Goal: Information Seeking & Learning: Learn about a topic

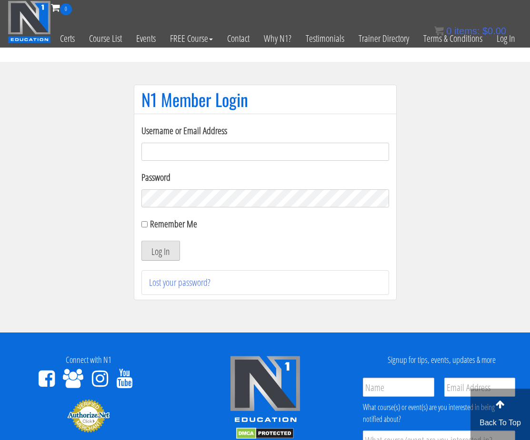
type input "[PERSON_NAME][EMAIL_ADDRESS][DOMAIN_NAME]"
click at [158, 261] on button "Log In" at bounding box center [160, 251] width 39 height 20
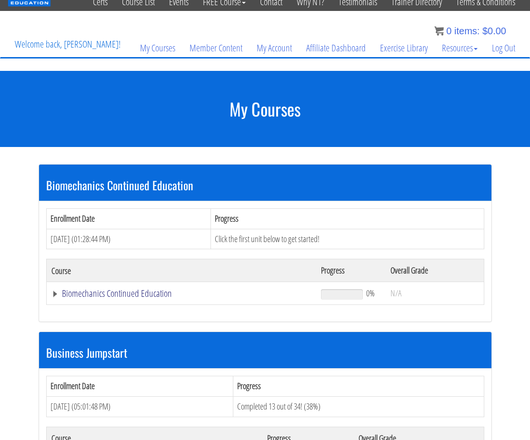
scroll to position [48, 0]
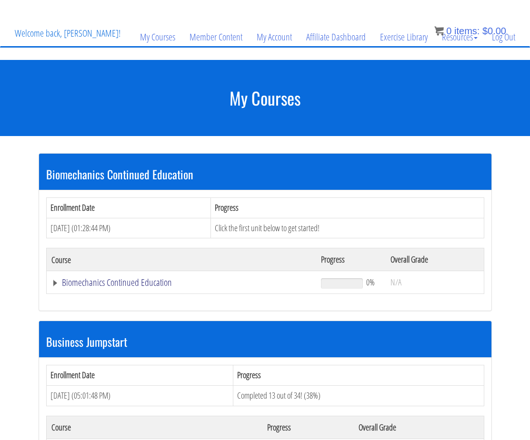
click at [151, 283] on link "Biomechanics Continued Education" at bounding box center [181, 283] width 260 height 10
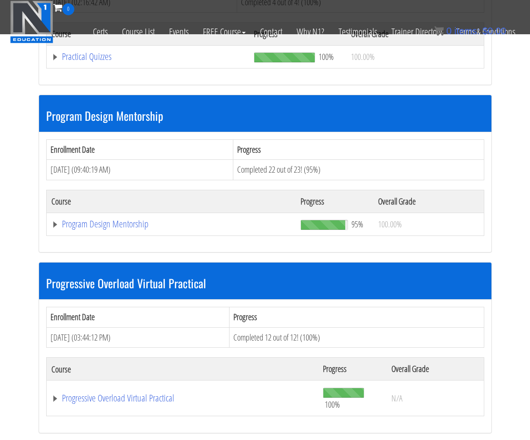
scroll to position [1332, 0]
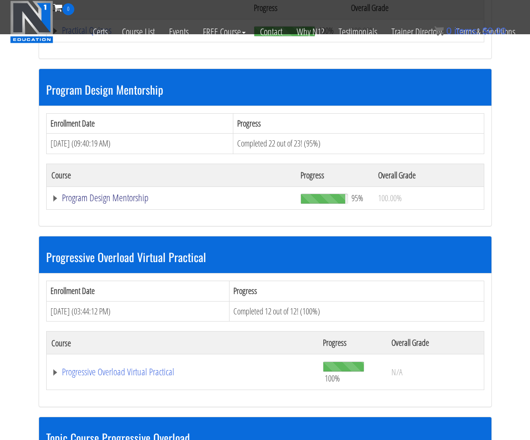
click at [133, 193] on link "Program Design Mentorship" at bounding box center [170, 198] width 239 height 10
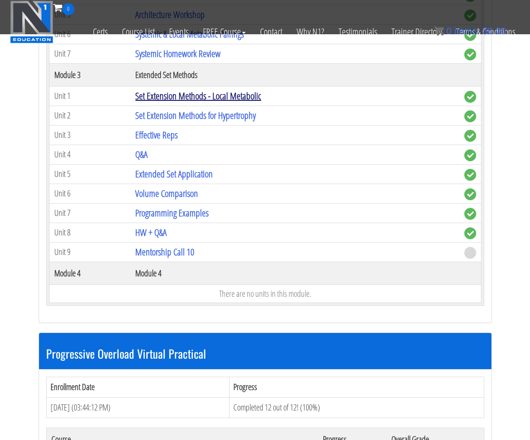
scroll to position [1808, 0]
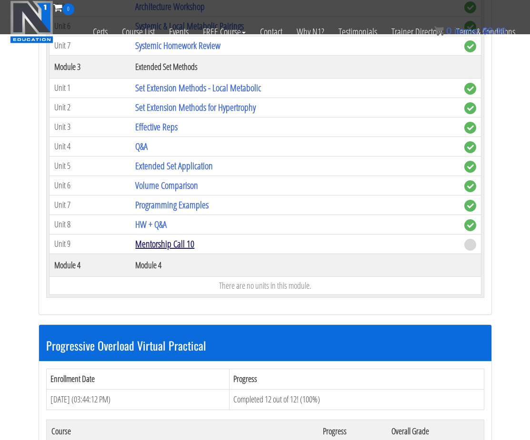
click at [179, 242] on link "Mentorship Call 10" at bounding box center [164, 243] width 59 height 13
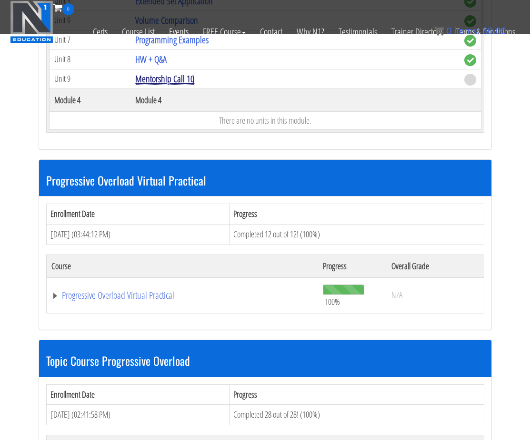
scroll to position [1951, 0]
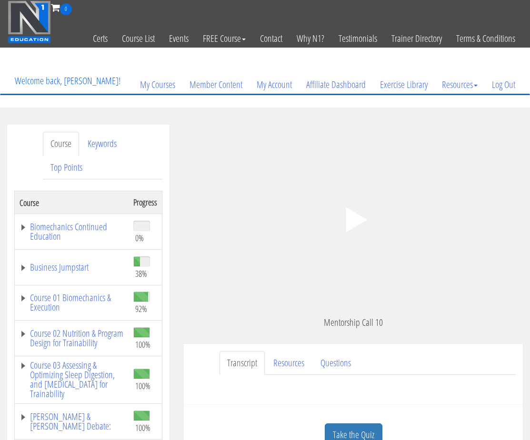
click at [361, 225] on icon ".fp-color-play{opacity:0.65;}.controlbutton{fill:#fff;}" at bounding box center [353, 220] width 60 height 60
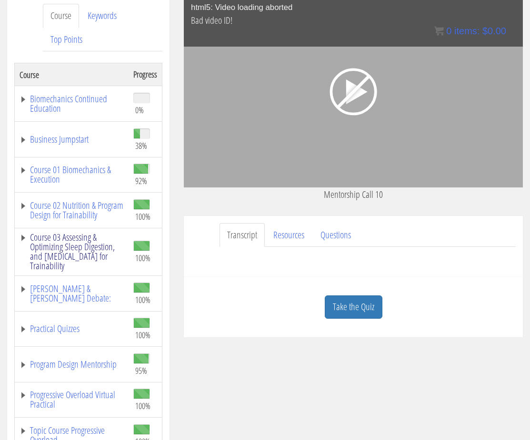
scroll to position [143, 0]
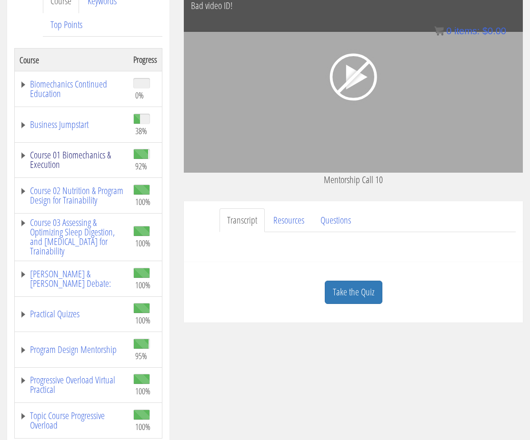
click at [79, 161] on link "Course 01 Biomechanics & Execution" at bounding box center [72, 159] width 104 height 19
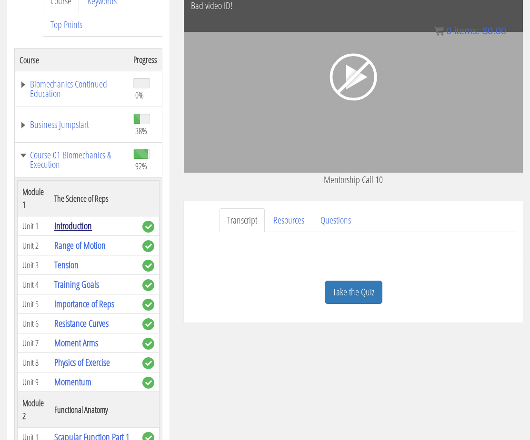
click at [72, 226] on link "Introduction" at bounding box center [73, 225] width 38 height 13
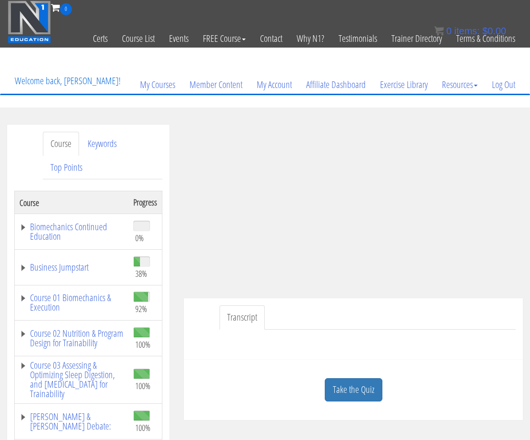
click at [325, 315] on ul "Transcript" at bounding box center [367, 317] width 296 height 24
click at [335, 321] on ul "Transcript" at bounding box center [367, 317] width 296 height 24
click at [322, 112] on section "Course Keywords Top Points Course Progress Biomechanics Continued Education 0% …" at bounding box center [265, 405] width 530 height 595
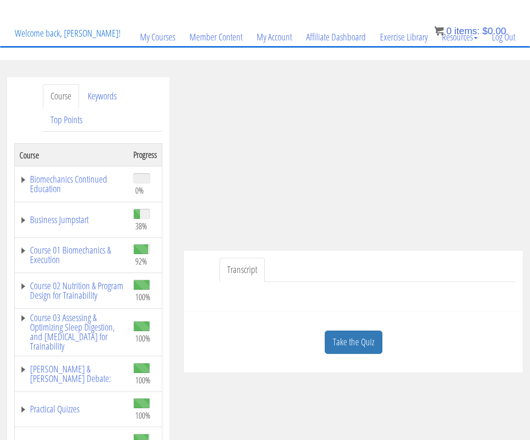
click at [173, 312] on div "Course Keywords Top Points Course Progress Biomechanics Continued Education 0% …" at bounding box center [88, 357] width 177 height 561
click at [177, 332] on div "Chris Matagrano c.matagrano@gmail.com 2025-09-06 2601:197:380:5910:85d:6c2:32e7…" at bounding box center [353, 224] width 353 height 295
click at [362, 338] on link "Take the Quiz" at bounding box center [354, 342] width 58 height 23
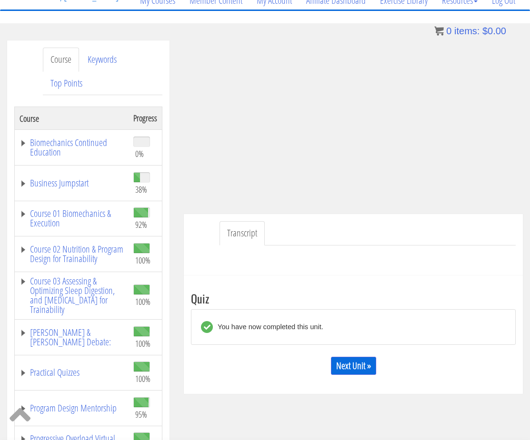
scroll to position [95, 0]
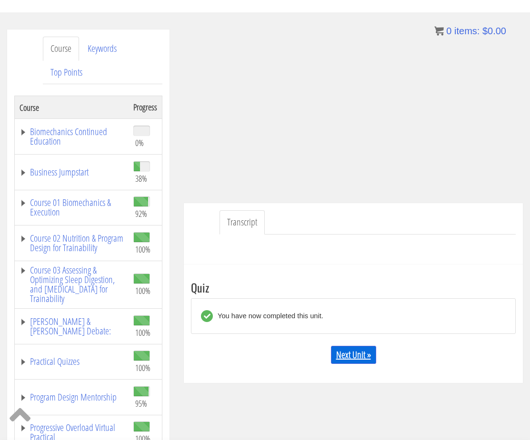
click at [346, 350] on link "Next Unit »" at bounding box center [353, 355] width 45 height 18
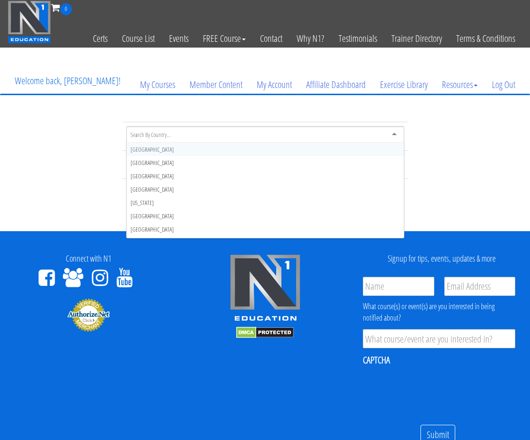
click at [175, 133] on div at bounding box center [265, 134] width 278 height 17
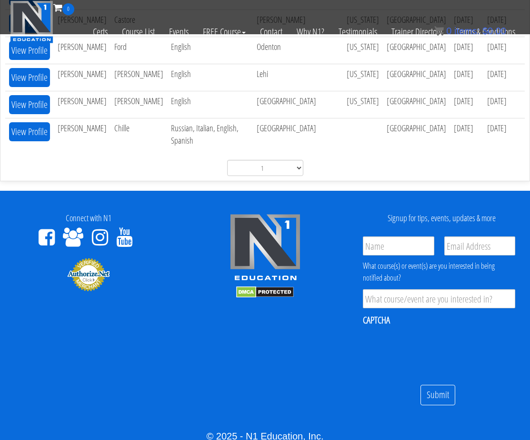
scroll to position [666, 0]
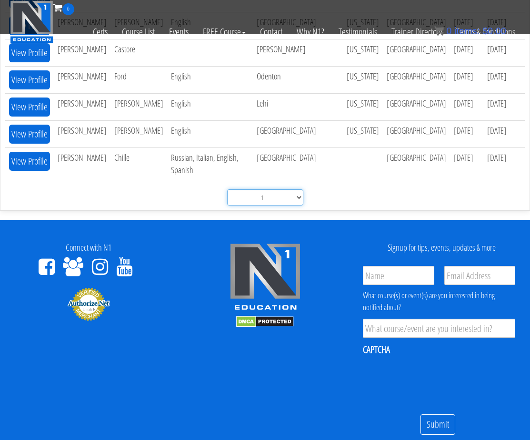
click at [274, 206] on select "1 2" at bounding box center [265, 197] width 76 height 16
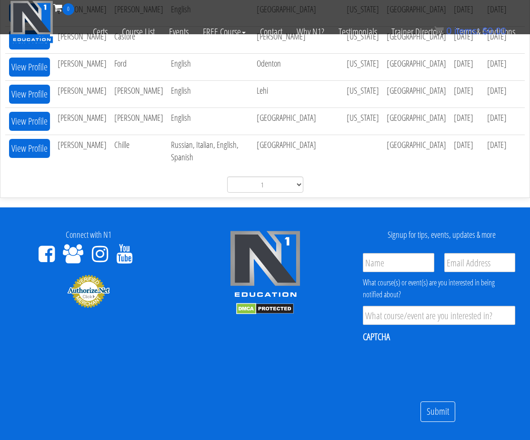
scroll to position [679, 0]
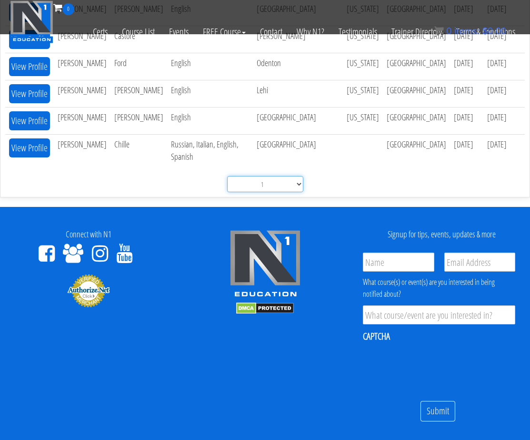
click at [268, 192] on select "1 2" at bounding box center [265, 184] width 76 height 16
select select "2"
click at [227, 176] on select "1 2" at bounding box center [265, 184] width 76 height 16
select select "2"
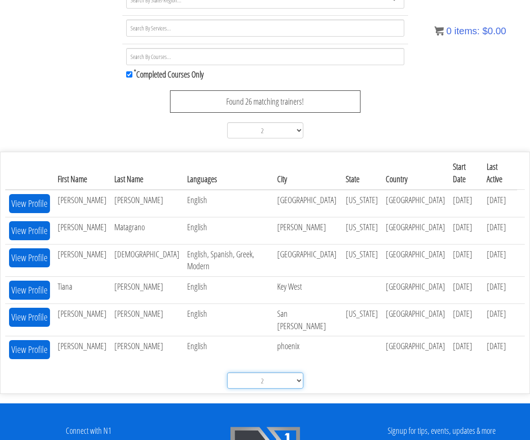
scroll to position [168, 0]
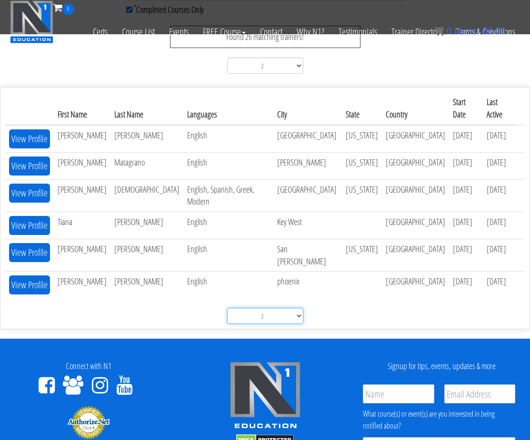
click at [274, 308] on select "1 2" at bounding box center [265, 316] width 76 height 16
select select "1"
click at [227, 324] on select "1 2" at bounding box center [265, 316] width 76 height 16
select select "1"
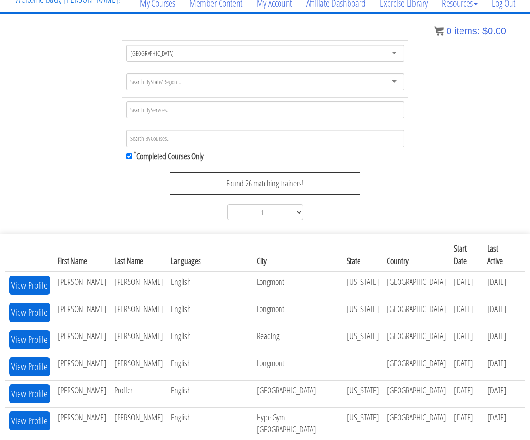
scroll to position [38, 0]
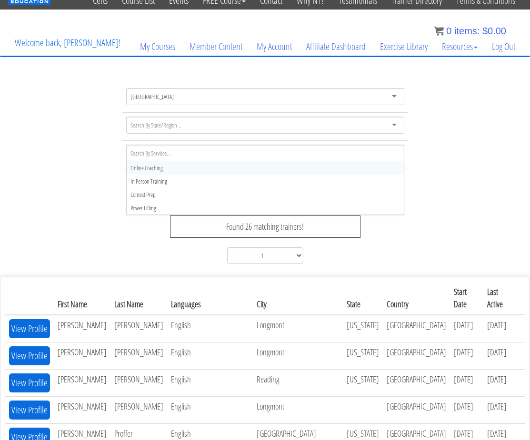
click at [174, 154] on div at bounding box center [265, 153] width 278 height 17
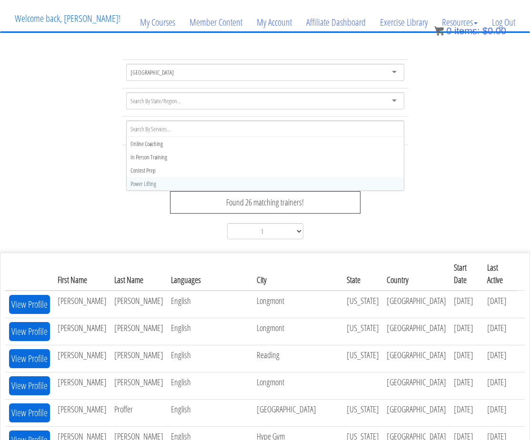
scroll to position [86, 0]
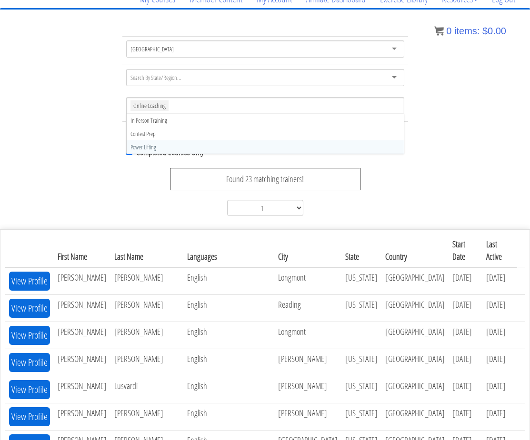
click at [100, 177] on div "United States United States Afghanistan Åland Islands Albania Algeria American …" at bounding box center [265, 128] width 530 height 184
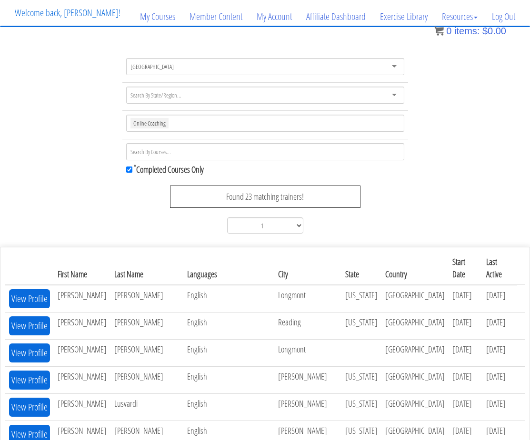
scroll to position [51, 0]
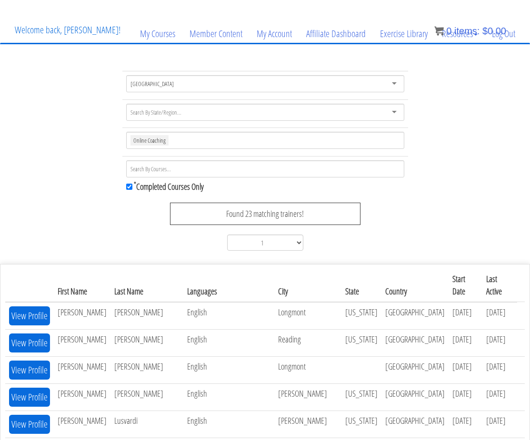
click at [189, 187] on label "* Completed Courses Only" at bounding box center [265, 187] width 278 height 12
click at [132, 187] on input "* Completed Courses Only" at bounding box center [129, 187] width 6 height 6
click at [182, 189] on label "* Completed Courses Only" at bounding box center [265, 187] width 278 height 12
click at [132, 189] on input "* Completed Courses Only" at bounding box center [129, 187] width 6 height 6
click at [182, 188] on label "* Completed Courses Only" at bounding box center [265, 187] width 278 height 12
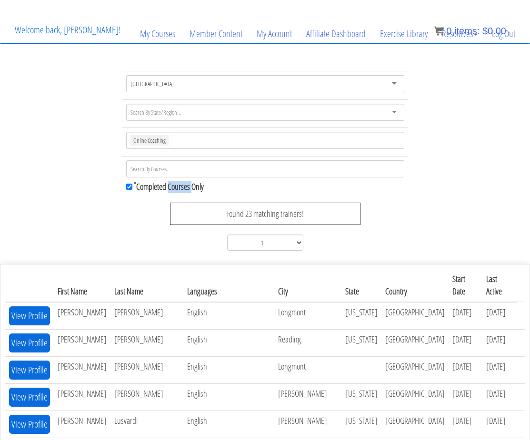
click at [132, 188] on input "* Completed Courses Only" at bounding box center [129, 187] width 6 height 6
click at [182, 188] on label "* Completed Courses Only" at bounding box center [265, 187] width 278 height 12
click at [132, 188] on input "* Completed Courses Only" at bounding box center [129, 187] width 6 height 6
click at [182, 188] on label "* Completed Courses Only" at bounding box center [265, 187] width 278 height 12
click at [132, 188] on input "* Completed Courses Only" at bounding box center [129, 187] width 6 height 6
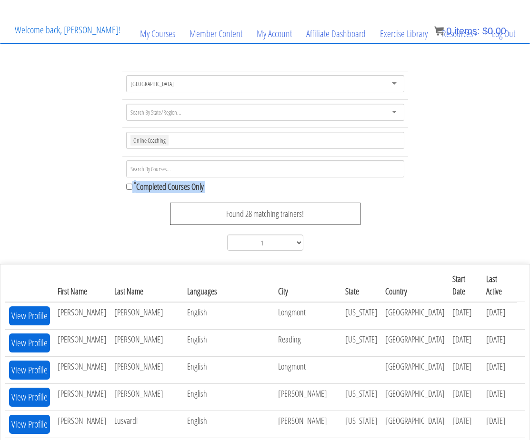
click at [182, 188] on label "* Completed Courses Only" at bounding box center [265, 187] width 278 height 12
click at [132, 188] on input "* Completed Courses Only" at bounding box center [129, 187] width 6 height 6
click at [177, 141] on div "Online Coaching" at bounding box center [265, 140] width 278 height 17
click at [59, 175] on div "United States United States Afghanistan Åland Islands Albania Algeria American …" at bounding box center [265, 163] width 530 height 184
click at [160, 188] on label "* Completed Courses Only" at bounding box center [265, 187] width 278 height 12
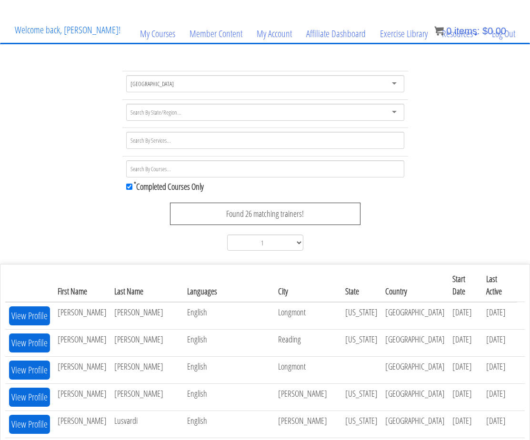
click at [125, 187] on td "* Completed Courses Only Found 26 matching trainers! 1 2" at bounding box center [265, 206] width 286 height 98
click at [128, 187] on input "* Completed Courses Only" at bounding box center [129, 187] width 6 height 6
click at [130, 187] on input "* Completed Courses Only" at bounding box center [129, 187] width 6 height 6
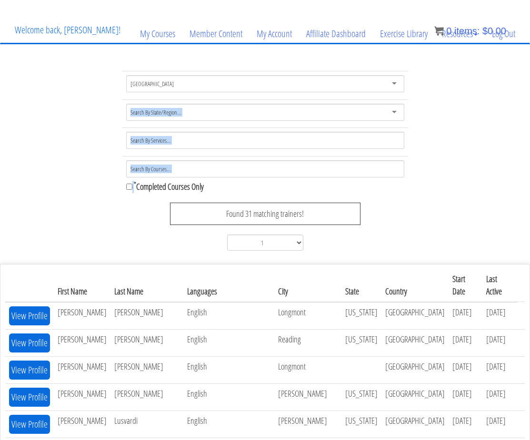
click at [190, 109] on div at bounding box center [265, 112] width 278 height 17
click at [193, 110] on div at bounding box center [265, 112] width 278 height 17
click at [198, 87] on div "United States" at bounding box center [265, 83] width 278 height 17
click at [200, 77] on div "United States" at bounding box center [265, 83] width 278 height 17
click at [391, 83] on div "United States" at bounding box center [265, 83] width 278 height 17
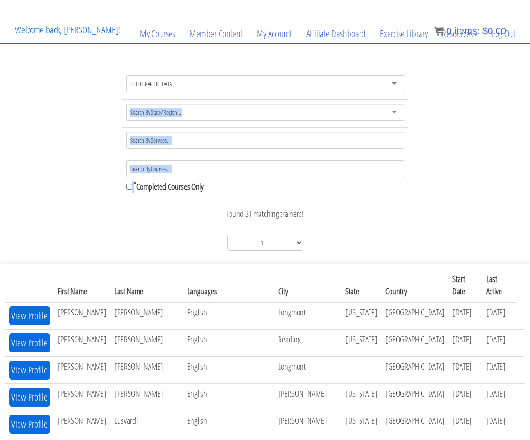
click at [400, 84] on div "United States" at bounding box center [265, 83] width 278 height 17
click at [450, 93] on div "United States United States Afghanistan Åland Islands Albania Algeria American …" at bounding box center [265, 163] width 530 height 184
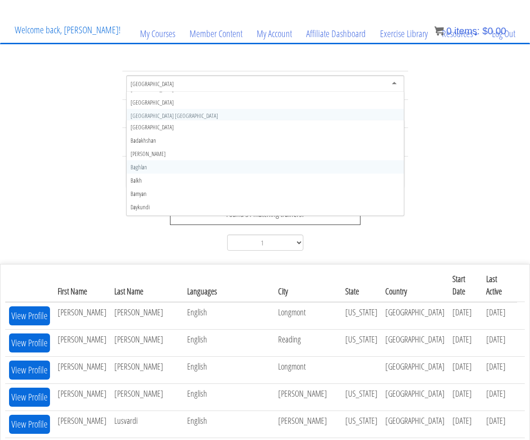
scroll to position [0, 0]
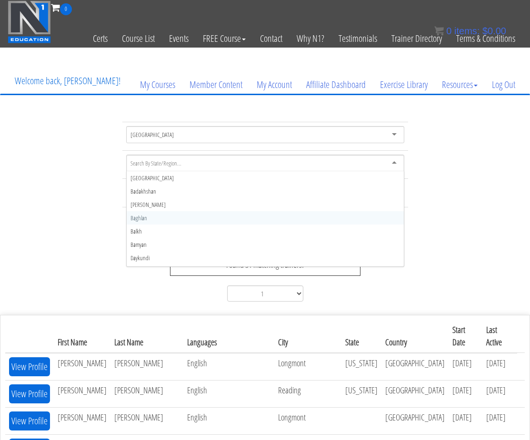
click at [394, 133] on div "United States" at bounding box center [265, 134] width 278 height 17
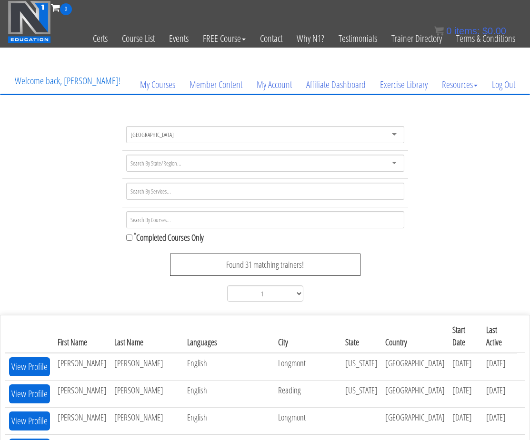
click at [219, 180] on tbody "United States United States Afghanistan Åland Islands Albania Algeria American …" at bounding box center [265, 214] width 286 height 184
click at [269, 244] on td "* Completed Courses Only Found 31 matching trainers! 1 2" at bounding box center [265, 256] width 286 height 98
click at [256, 142] on div "United States" at bounding box center [265, 134] width 278 height 17
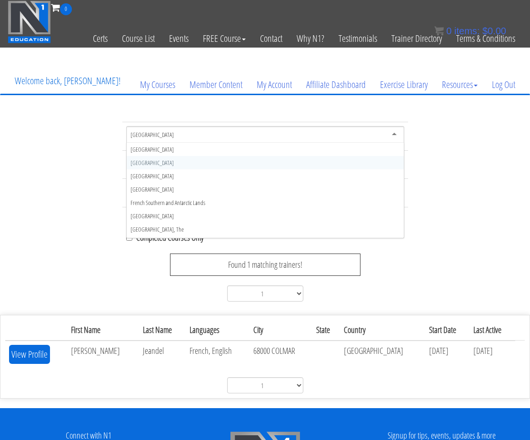
click at [156, 140] on div "France" at bounding box center [265, 134] width 278 height 17
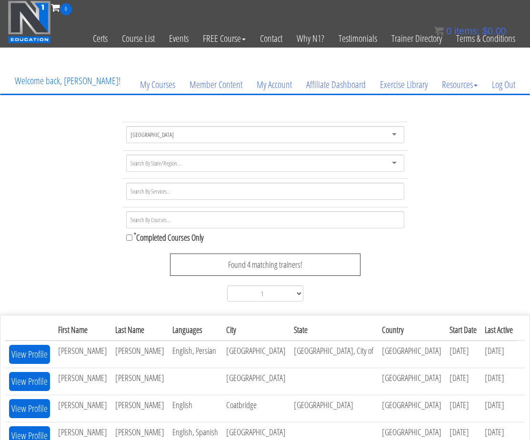
scroll to position [95, 0]
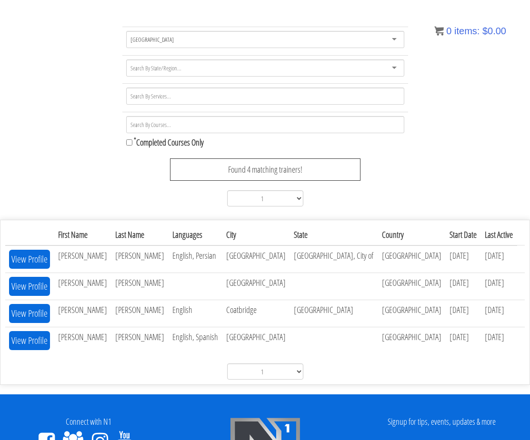
click at [135, 363] on div "First Name Last Name Services Credentials Languages City State Country Start Da…" at bounding box center [264, 302] width 519 height 155
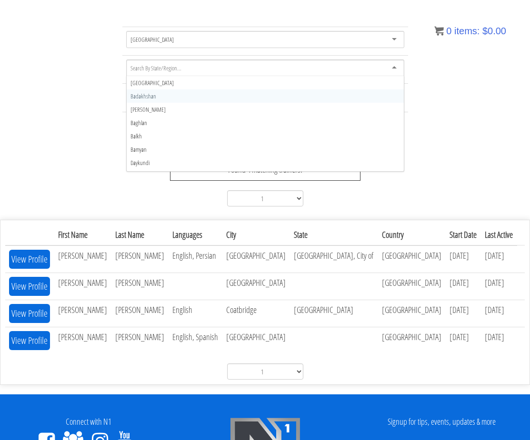
click at [85, 165] on div "United Kingdom United Kingdom Afghanistan Åland Islands Albania Algeria America…" at bounding box center [265, 119] width 530 height 184
click at [159, 138] on label "* Completed Courses Only" at bounding box center [265, 143] width 278 height 12
click at [132, 139] on input "* Completed Courses Only" at bounding box center [129, 142] width 6 height 6
checkbox input "true"
click at [169, 135] on div at bounding box center [265, 126] width 278 height 20
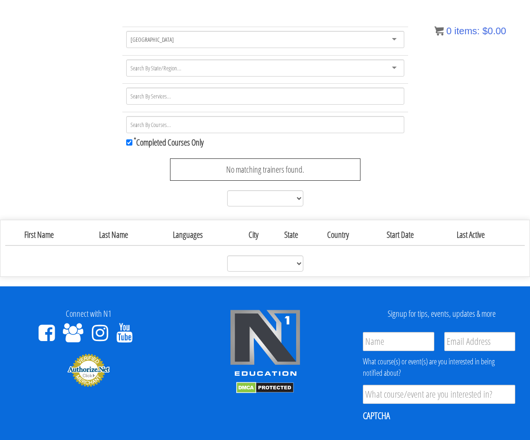
scroll to position [0, 0]
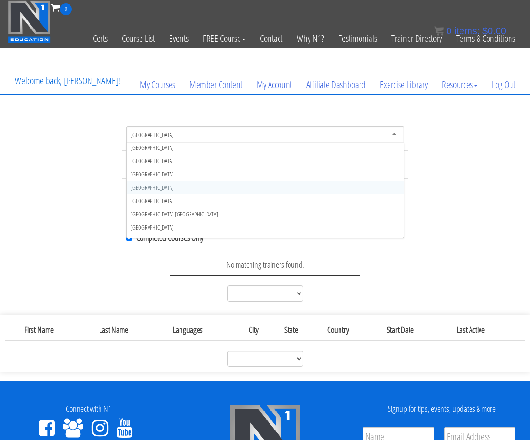
click at [396, 134] on div "United Kingdom" at bounding box center [265, 134] width 278 height 17
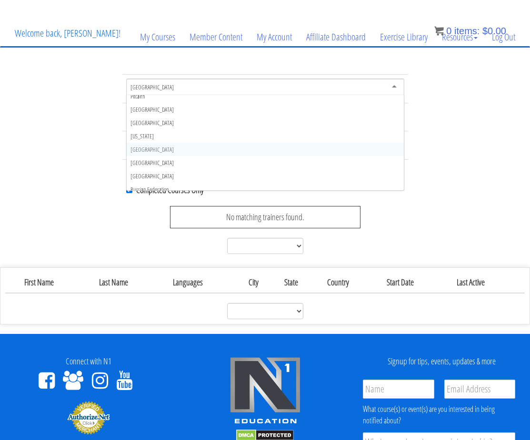
scroll to position [2318, 0]
click at [28, 144] on div "United Kingdom United Kingdom Afghanistan Åland Islands Albania Algeria America…" at bounding box center [265, 166] width 530 height 184
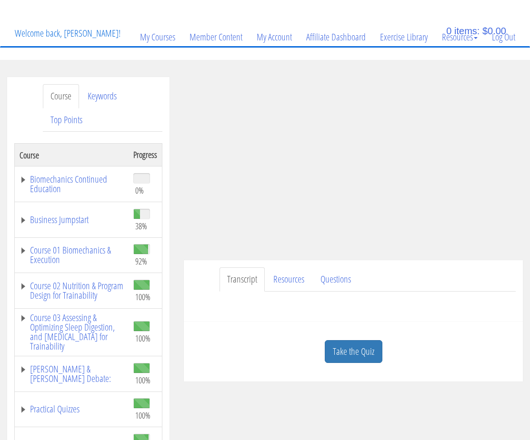
click at [285, 313] on div "Question : If you see a decrease in ROM with an exercise. Do you want to train …" at bounding box center [353, 303] width 325 height 23
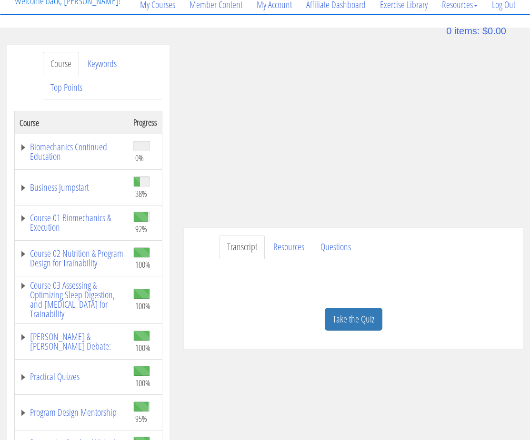
scroll to position [95, 0]
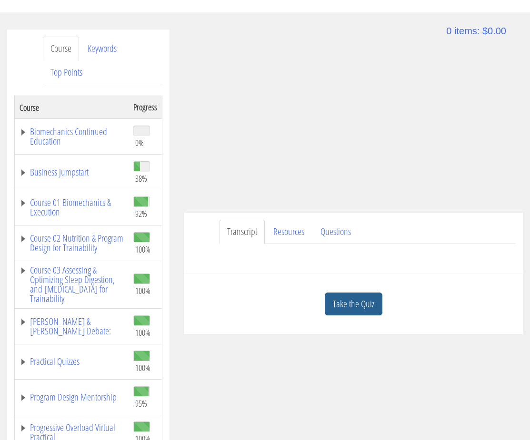
click at [338, 301] on link "Take the Quiz" at bounding box center [354, 304] width 58 height 23
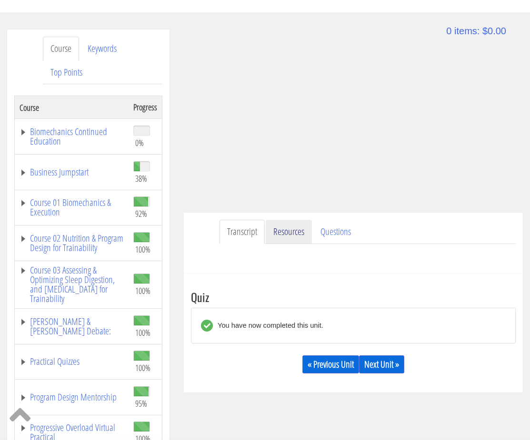
click at [298, 237] on link "Resources" at bounding box center [289, 232] width 46 height 24
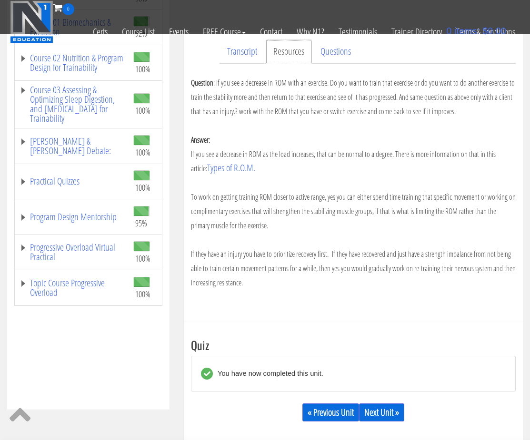
scroll to position [238, 0]
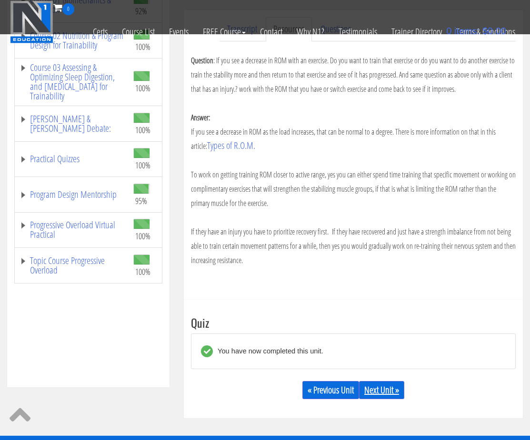
click at [385, 394] on link "Next Unit »" at bounding box center [381, 390] width 45 height 18
